Goal: Transaction & Acquisition: Purchase product/service

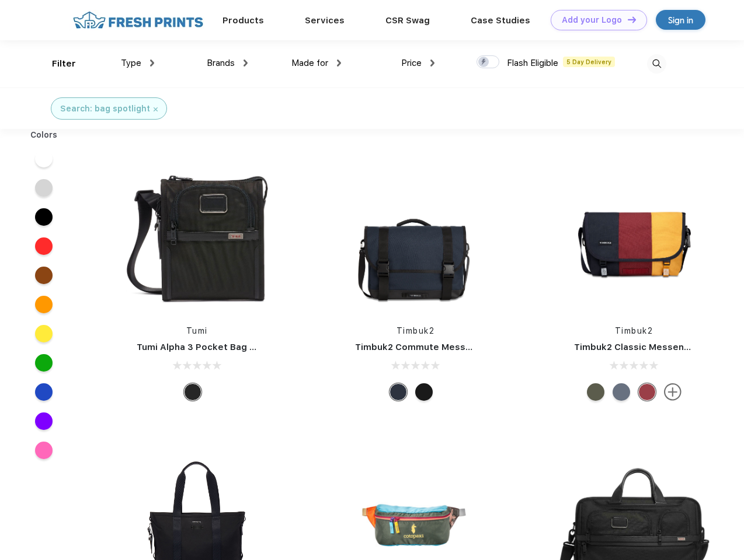
click at [594, 20] on link "Add your Logo Design Tool" at bounding box center [598, 20] width 96 height 20
click at [0, 0] on div "Design Tool" at bounding box center [0, 0] width 0 height 0
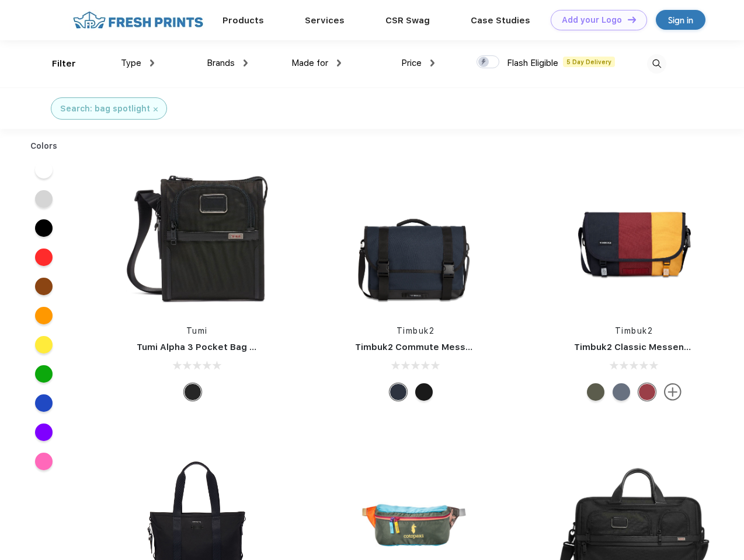
click at [626, 19] on link "Add your Logo Design Tool" at bounding box center [598, 20] width 96 height 20
click at [56, 64] on div "Filter" at bounding box center [64, 63] width 24 height 13
click at [138, 63] on span "Type" at bounding box center [131, 63] width 20 height 11
click at [227, 63] on span "Brands" at bounding box center [221, 63] width 28 height 11
click at [316, 63] on span "Made for" at bounding box center [309, 63] width 37 height 11
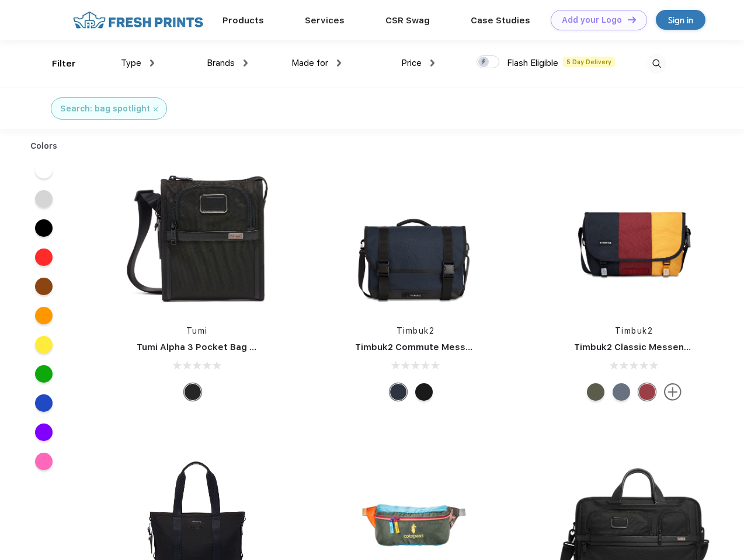
click at [418, 63] on span "Price" at bounding box center [411, 63] width 20 height 11
click at [488, 62] on div at bounding box center [487, 61] width 23 height 13
click at [484, 62] on input "checkbox" at bounding box center [480, 59] width 8 height 8
click at [656, 64] on img at bounding box center [656, 63] width 19 height 19
